Goal: Browse casually: Explore the website without a specific task or goal

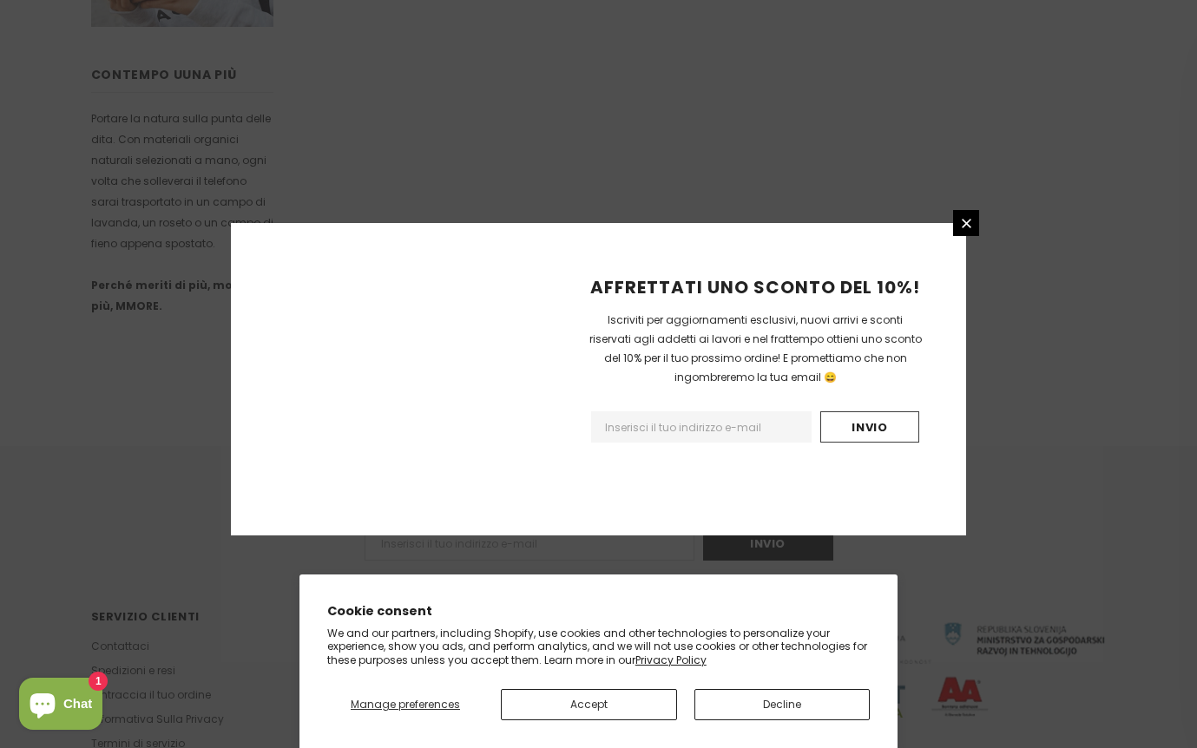
scroll to position [1032, 0]
